Goal: Download file/media

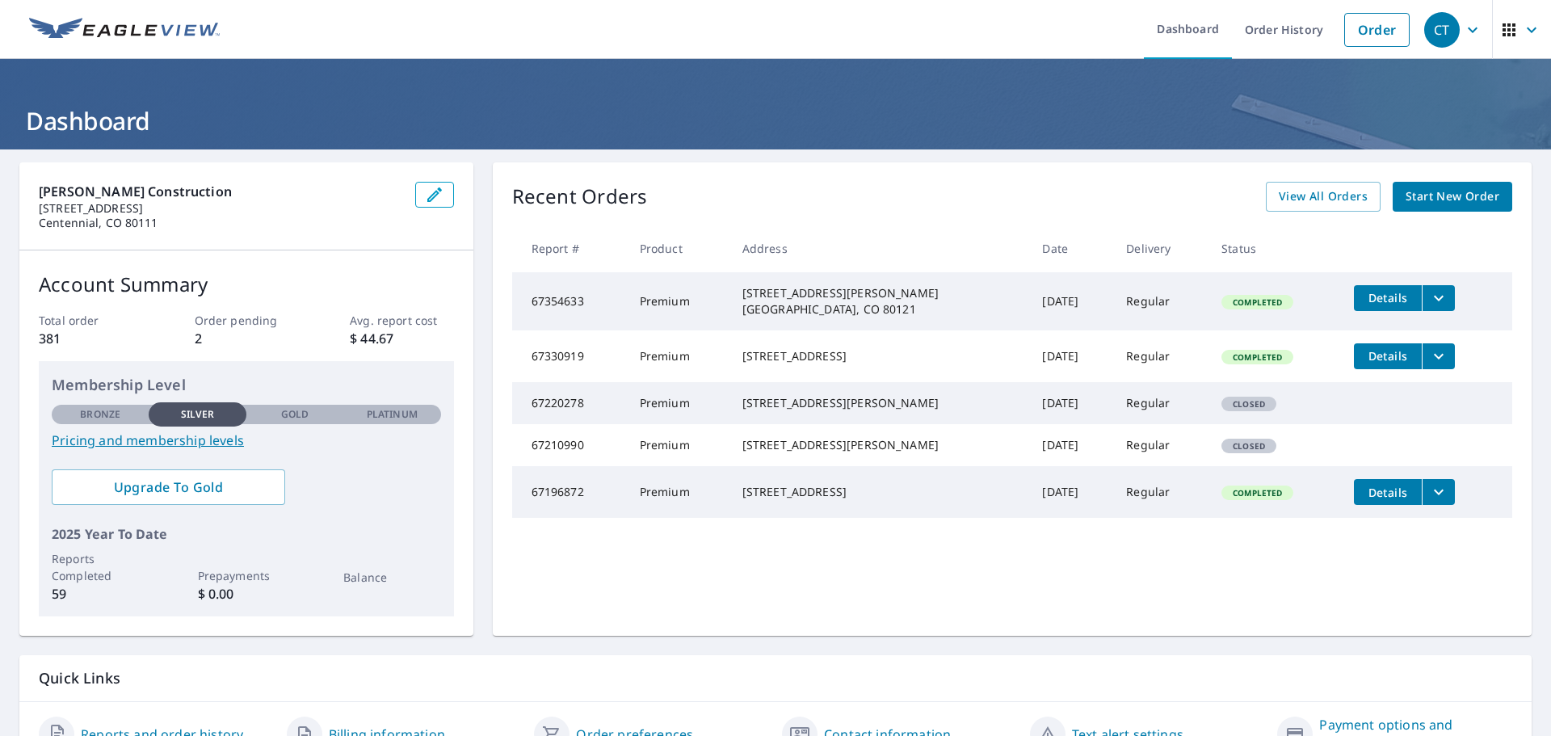
scroll to position [85, 0]
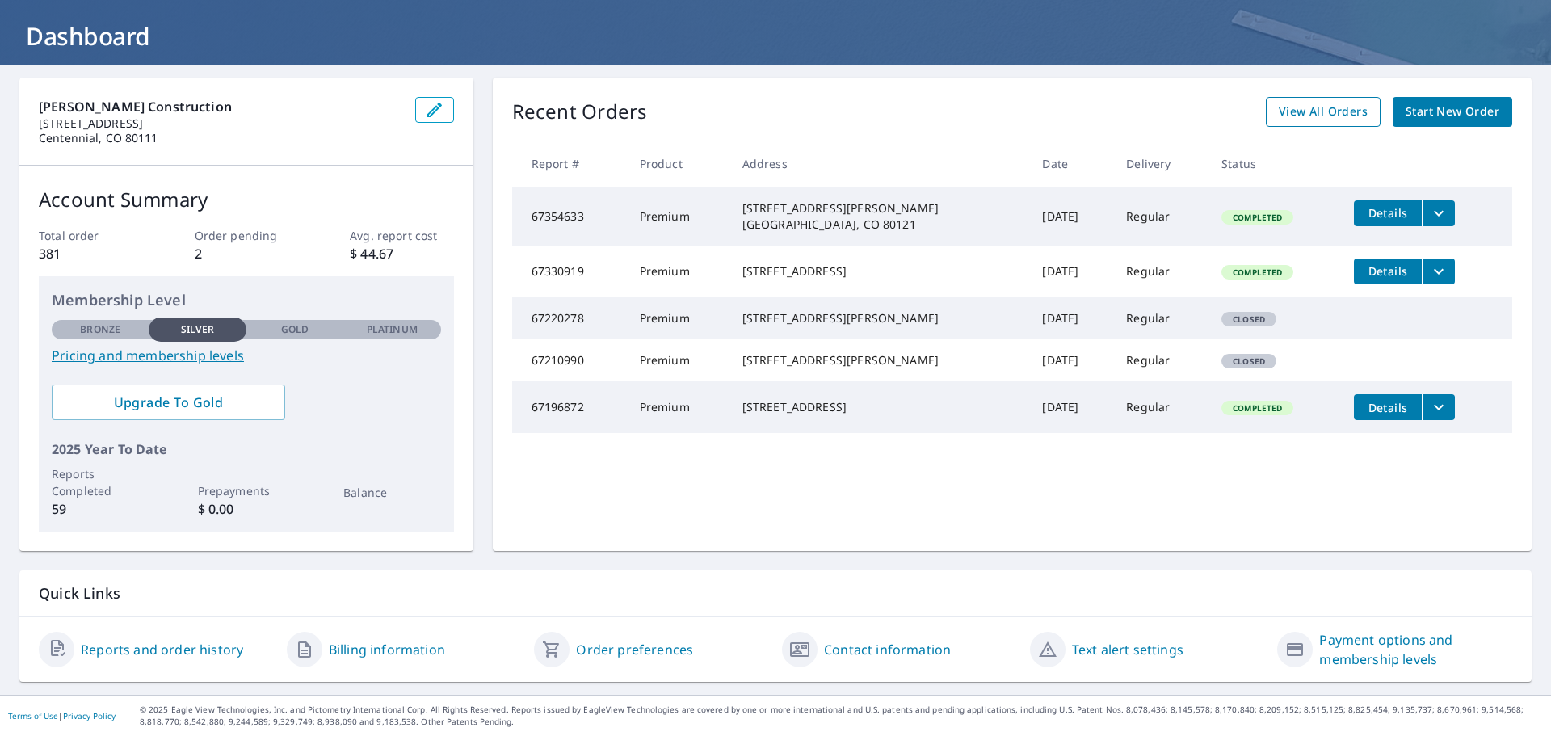
click at [1326, 120] on span "View All Orders" at bounding box center [1323, 112] width 89 height 20
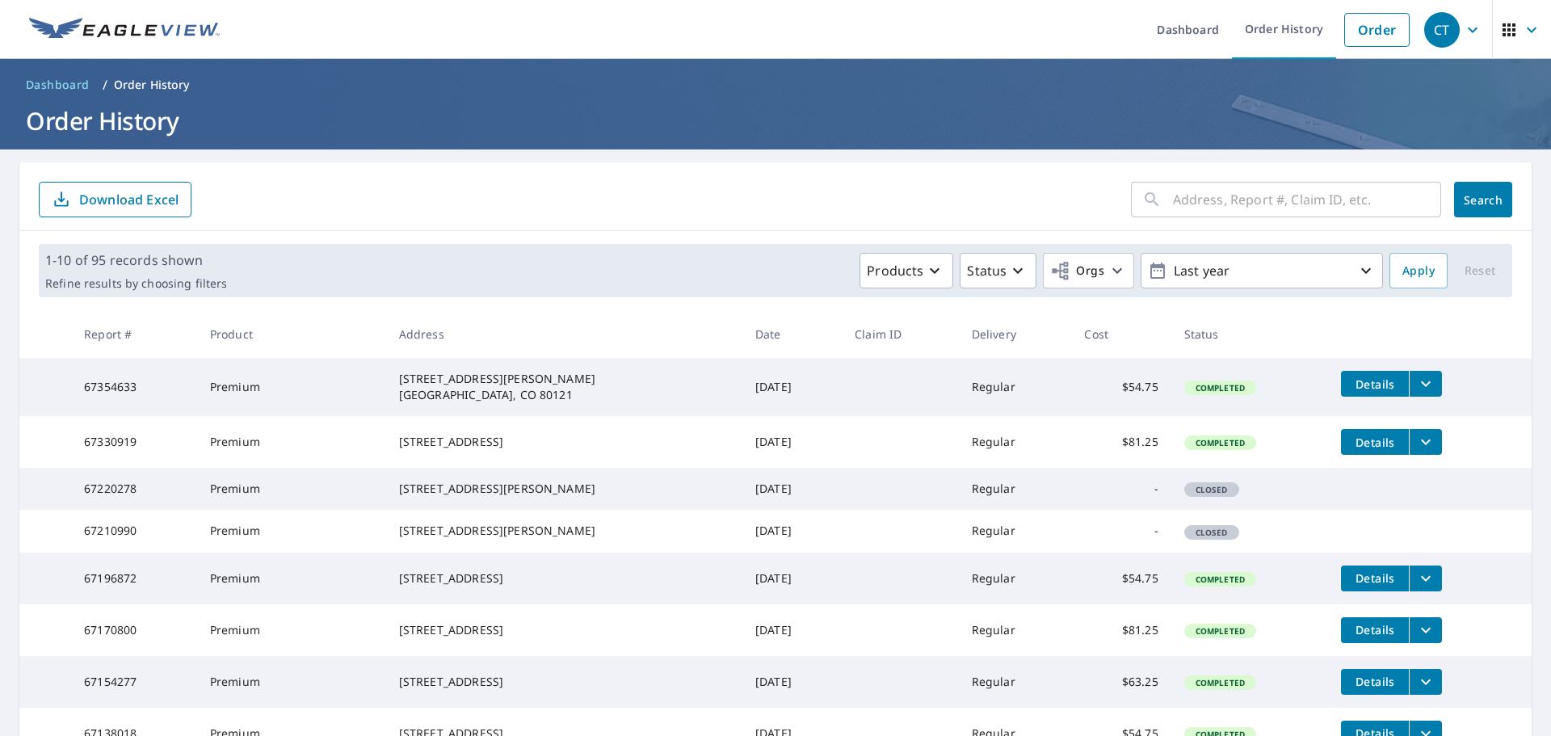
click at [1204, 205] on input "text" at bounding box center [1307, 199] width 268 height 45
type input "6913"
click button "Search" at bounding box center [1483, 200] width 58 height 36
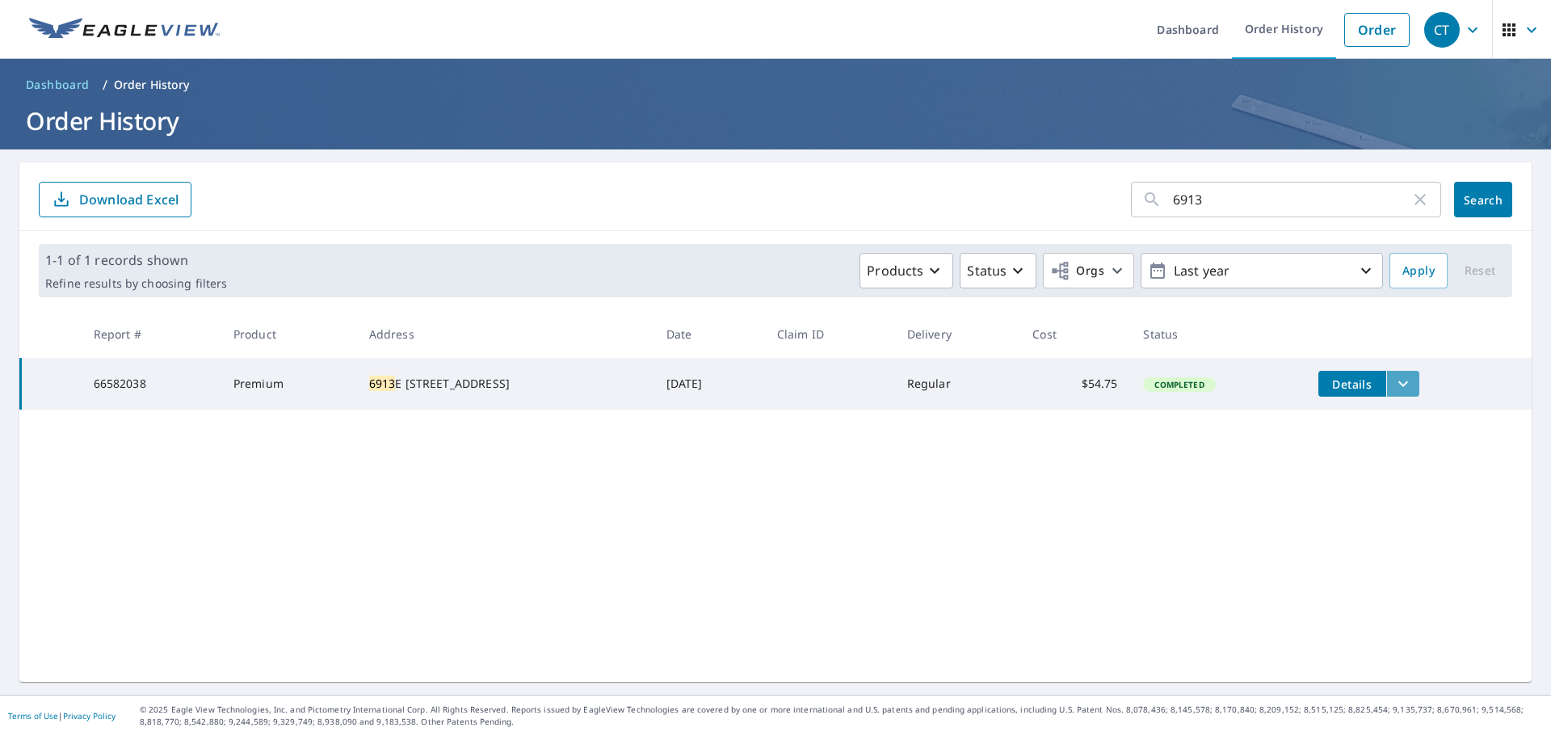
click at [1398, 386] on icon "filesDropdownBtn-66582038" at bounding box center [1403, 383] width 19 height 19
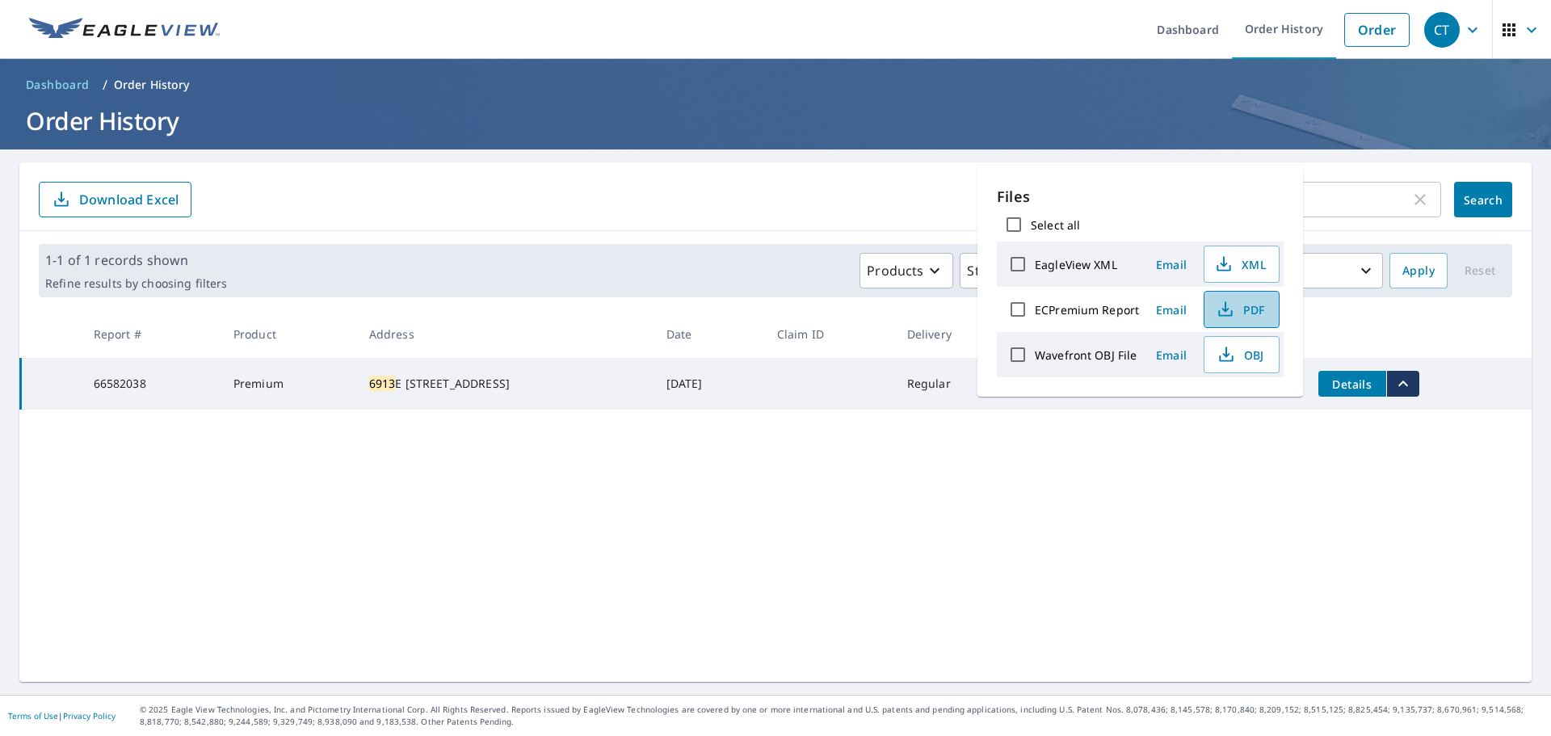
click at [1242, 313] on span "PDF" at bounding box center [1240, 309] width 52 height 19
